Goal: Information Seeking & Learning: Learn about a topic

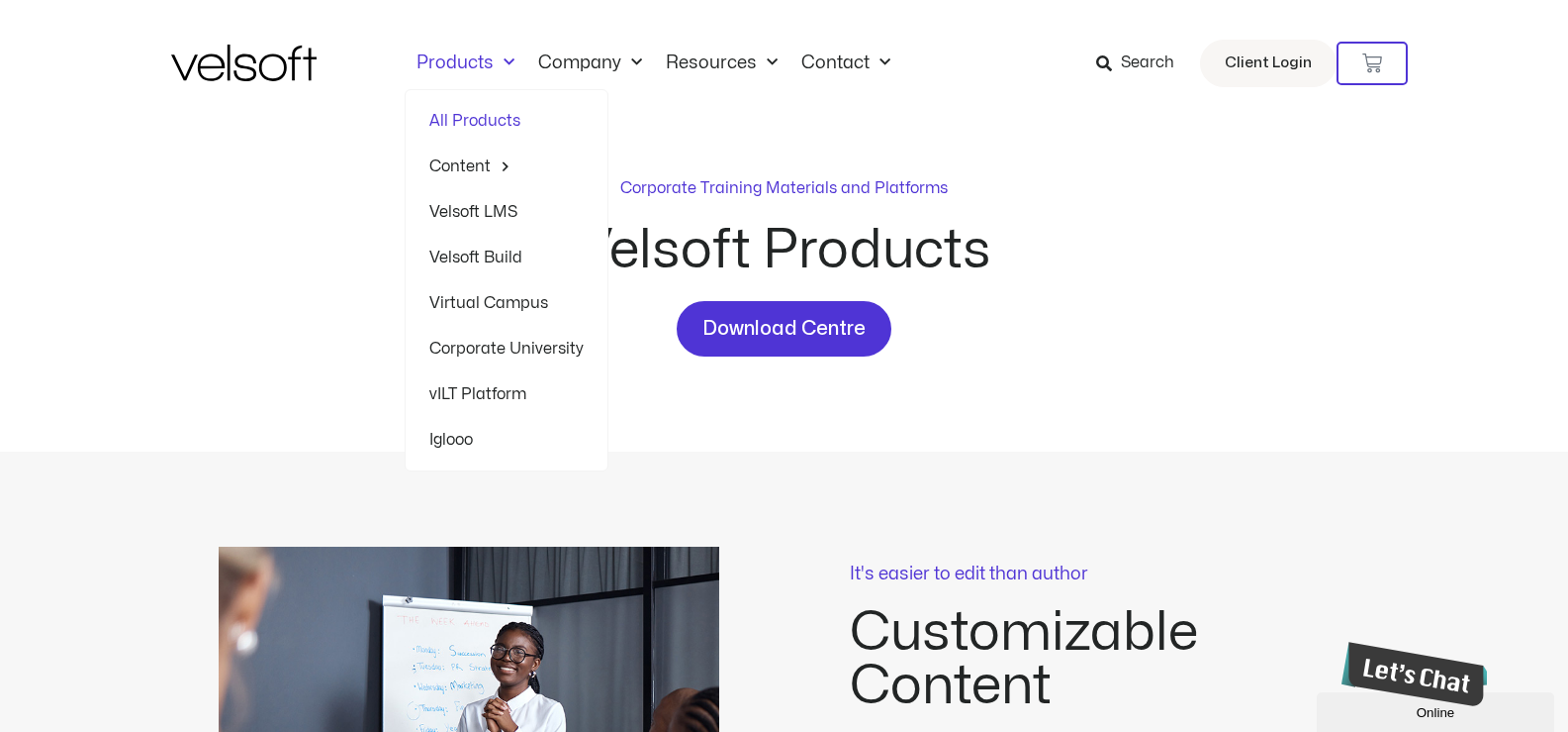
click at [514, 60] on link "Products" at bounding box center [466, 63] width 122 height 22
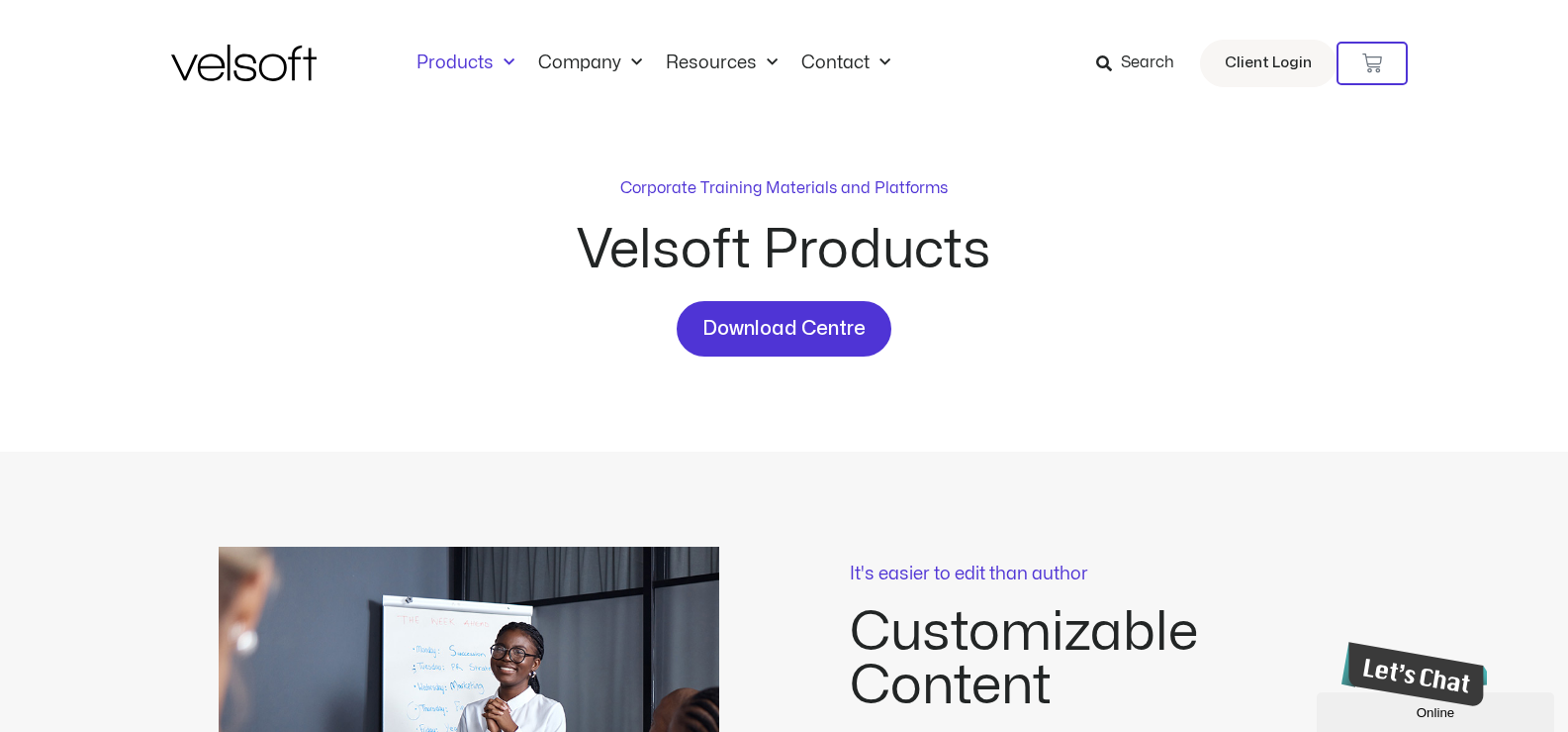
click at [514, 60] on link "Products" at bounding box center [466, 63] width 122 height 22
click at [494, 60] on span "Menu" at bounding box center [504, 63] width 21 height 33
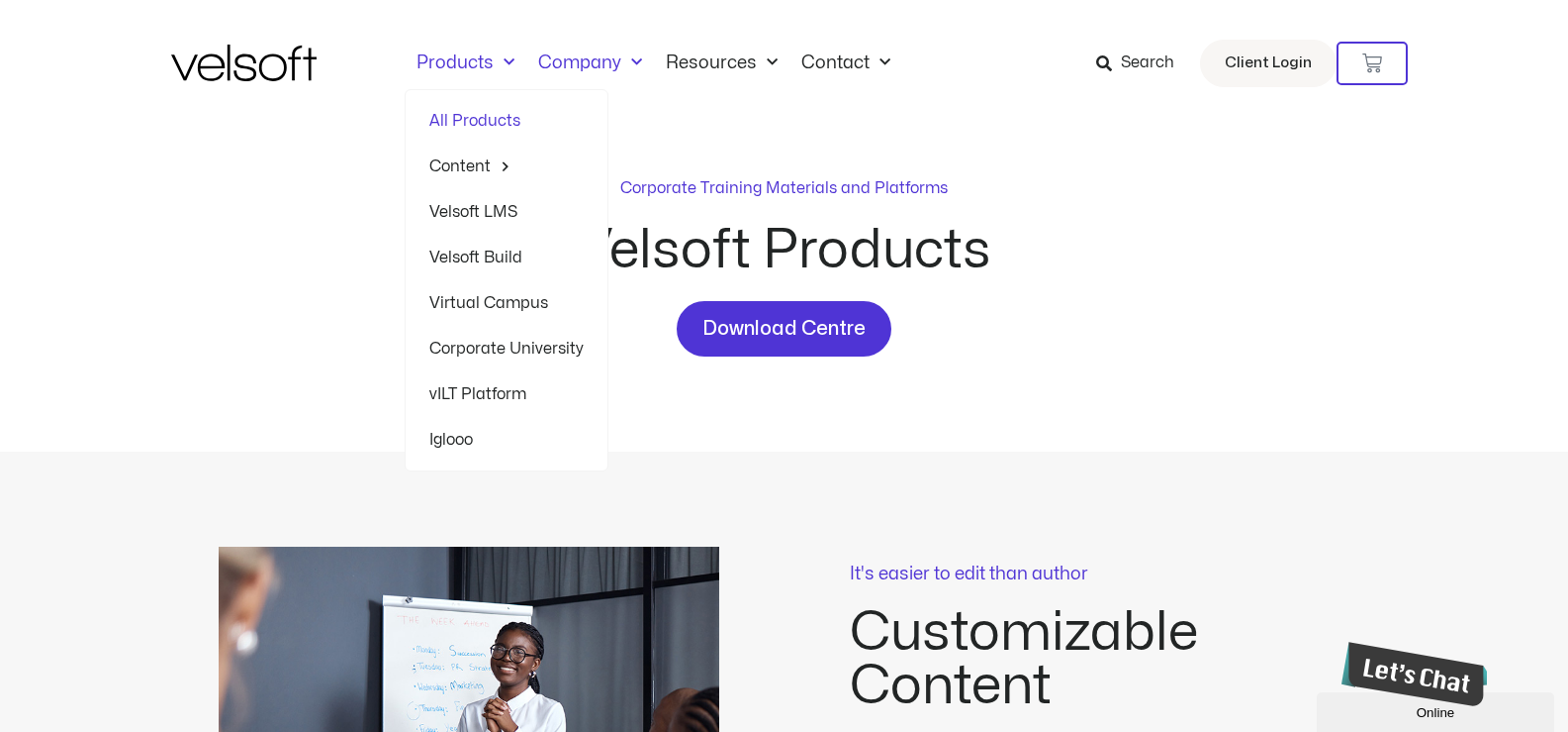
click at [628, 65] on span "Menu" at bounding box center [632, 63] width 21 height 33
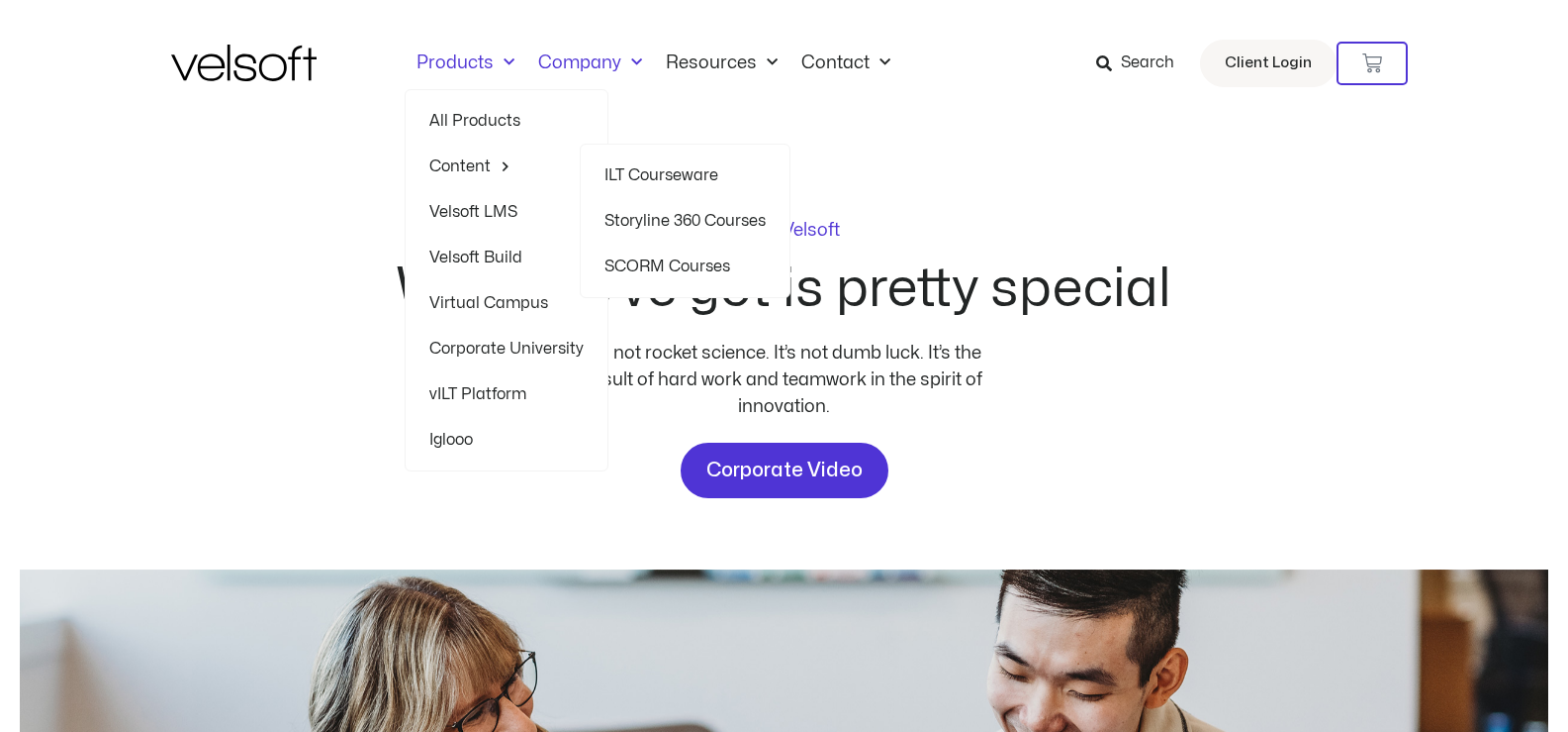
click at [678, 222] on link "Storyline 360 Courses" at bounding box center [685, 221] width 161 height 46
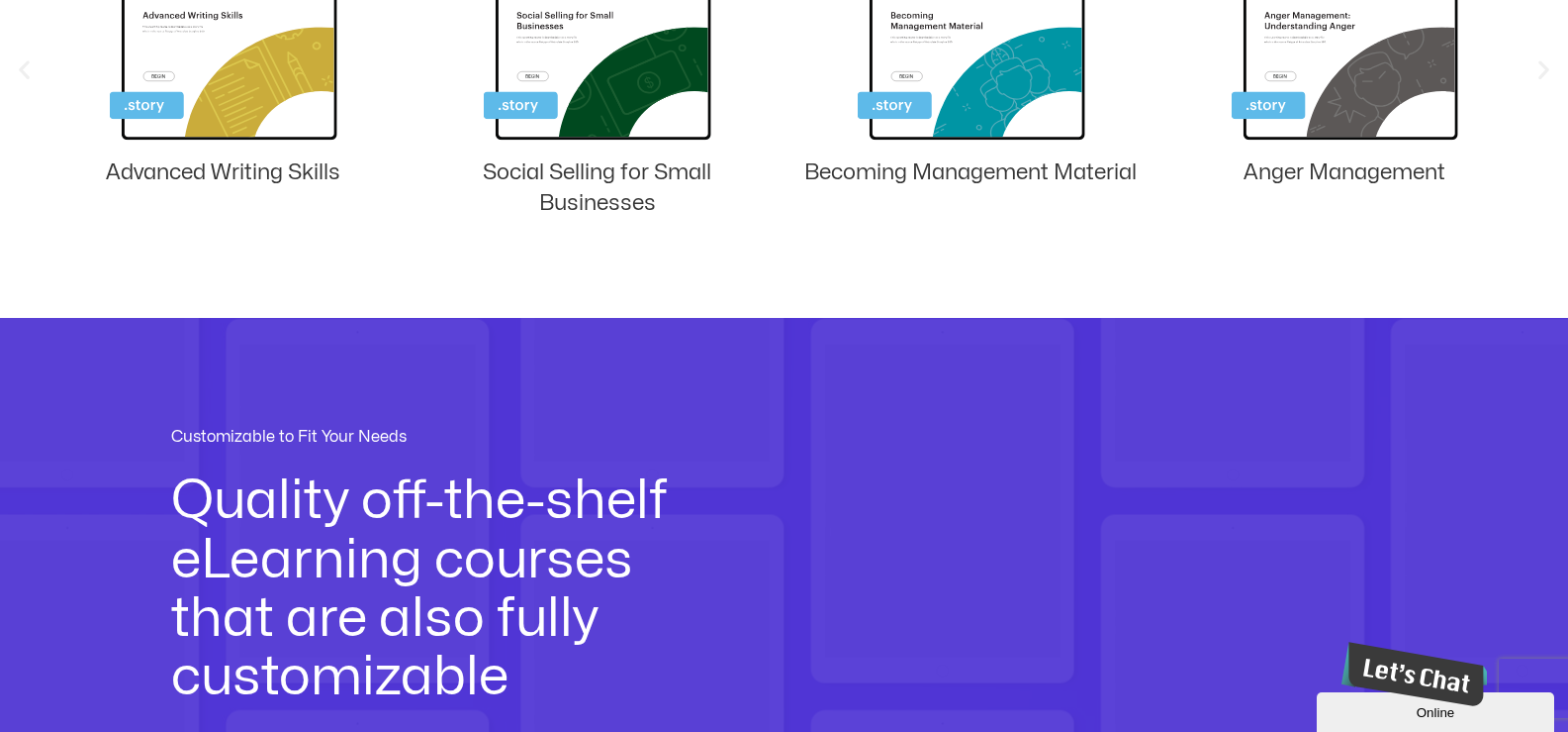
scroll to position [1400, 0]
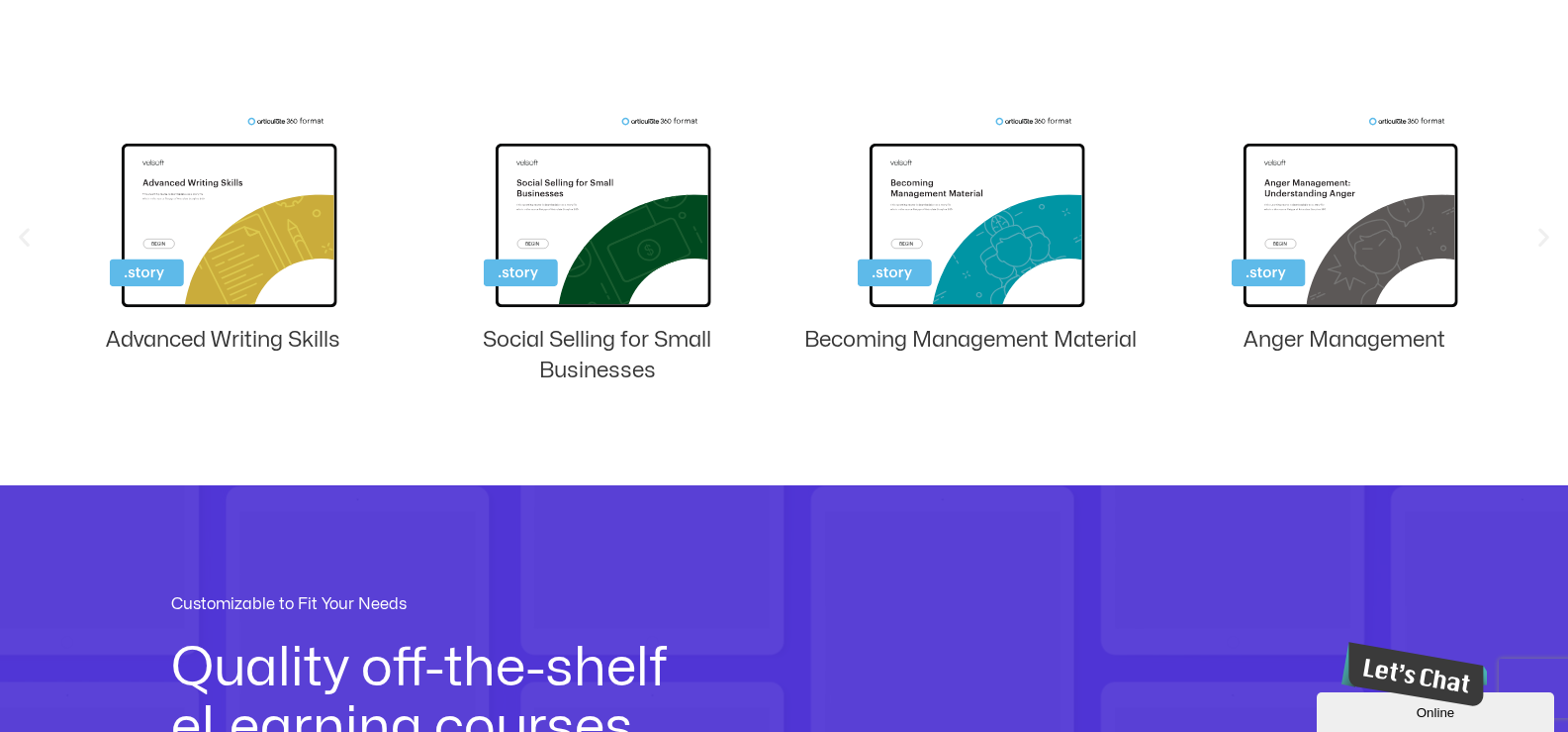
drag, startPoint x: 1577, startPoint y: 55, endPoint x: 1580, endPoint y: -21, distance: 76.1
